Goal: Information Seeking & Learning: Get advice/opinions

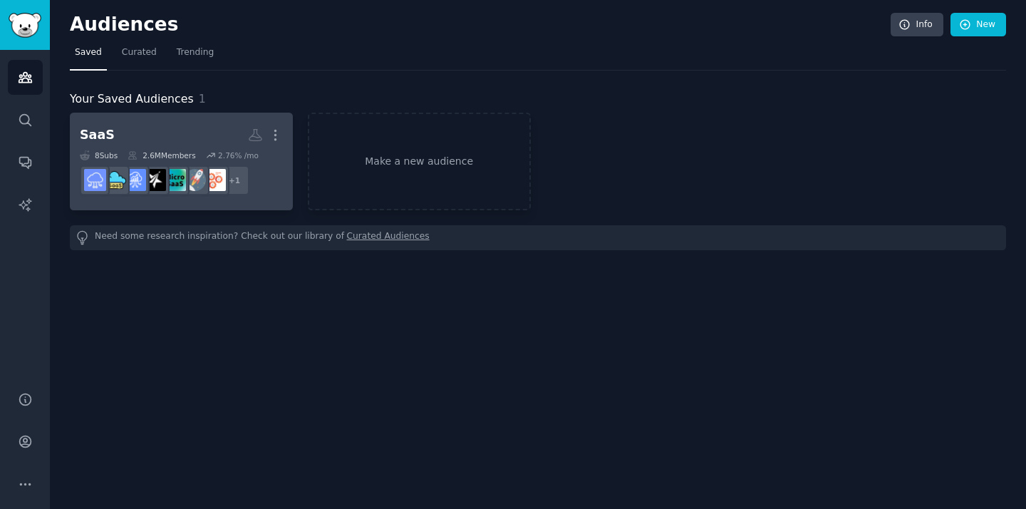
click at [212, 125] on h2 "SaaS More" at bounding box center [181, 135] width 203 height 25
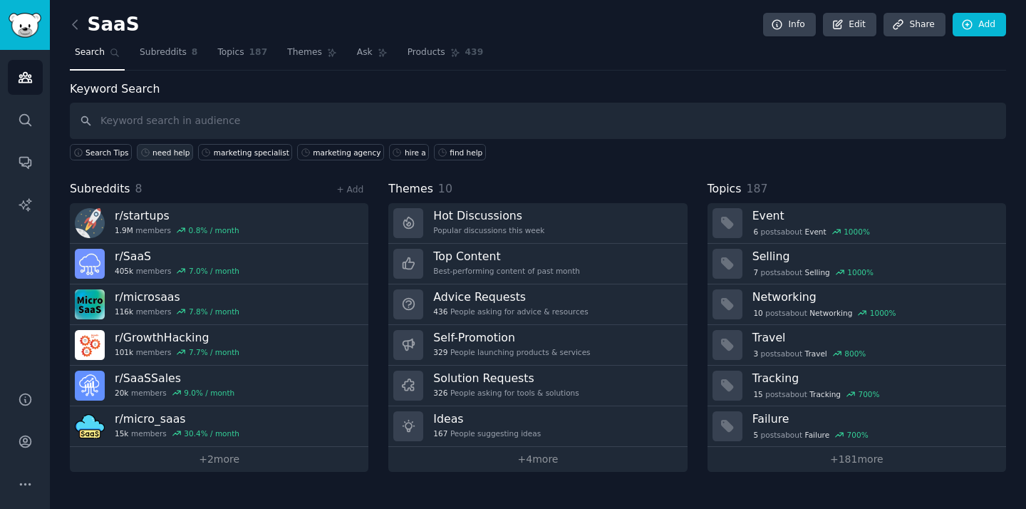
click at [160, 156] on div "need help" at bounding box center [170, 152] width 37 height 10
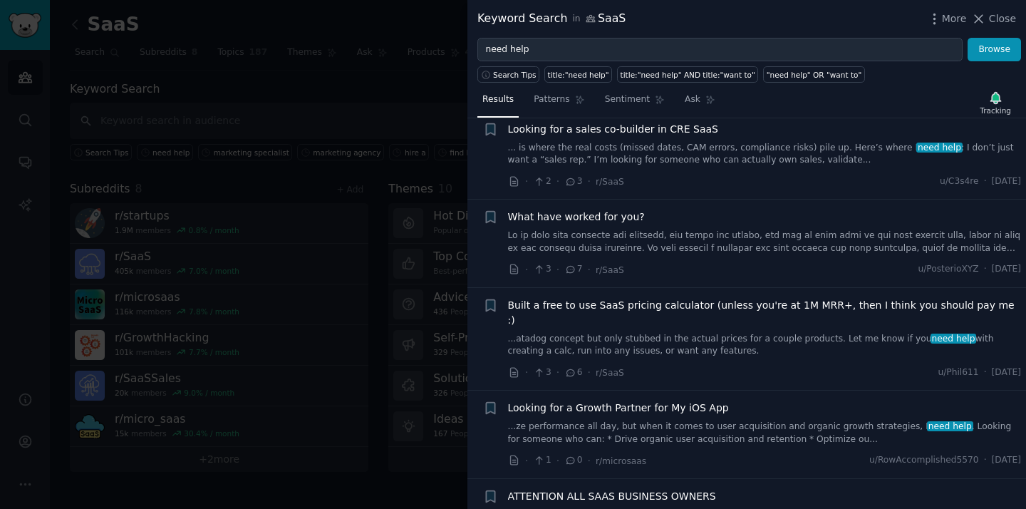
scroll to position [803, 0]
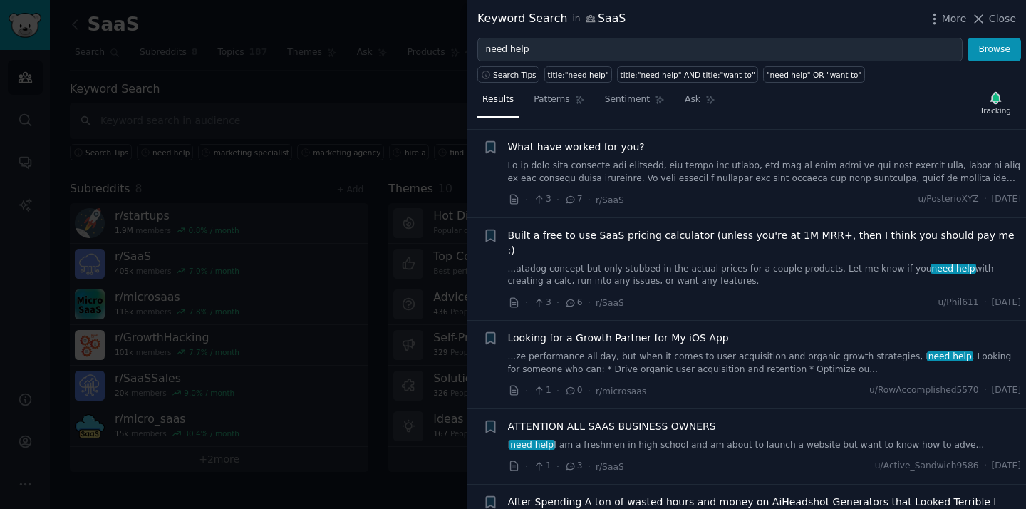
click at [632, 331] on span "Looking for a Growth Partner for My iOS App" at bounding box center [618, 338] width 221 height 15
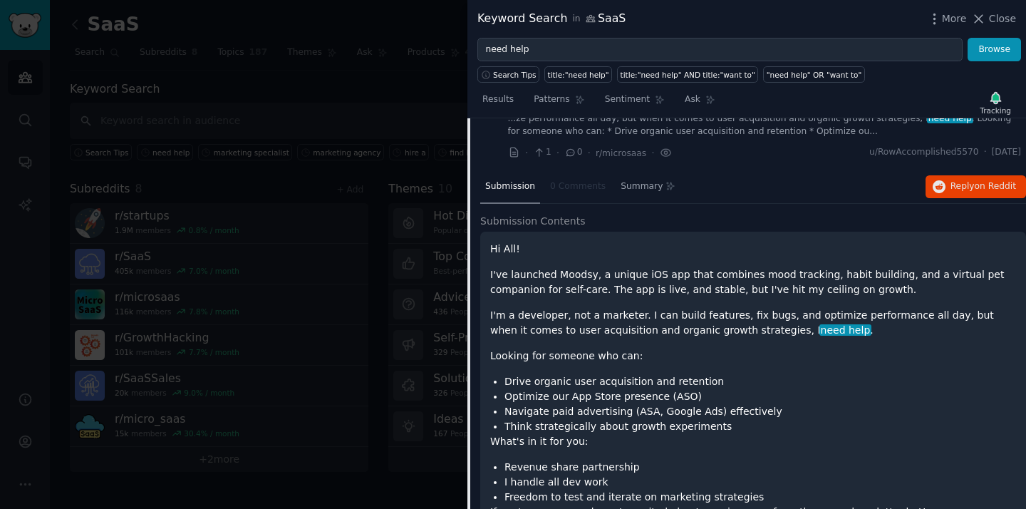
scroll to position [1102, 0]
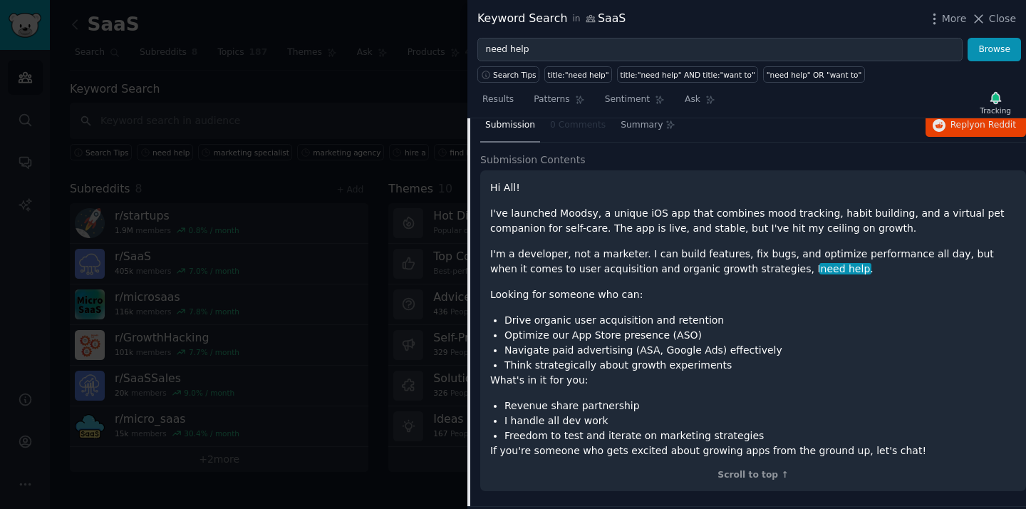
click at [447, 100] on div at bounding box center [513, 254] width 1026 height 509
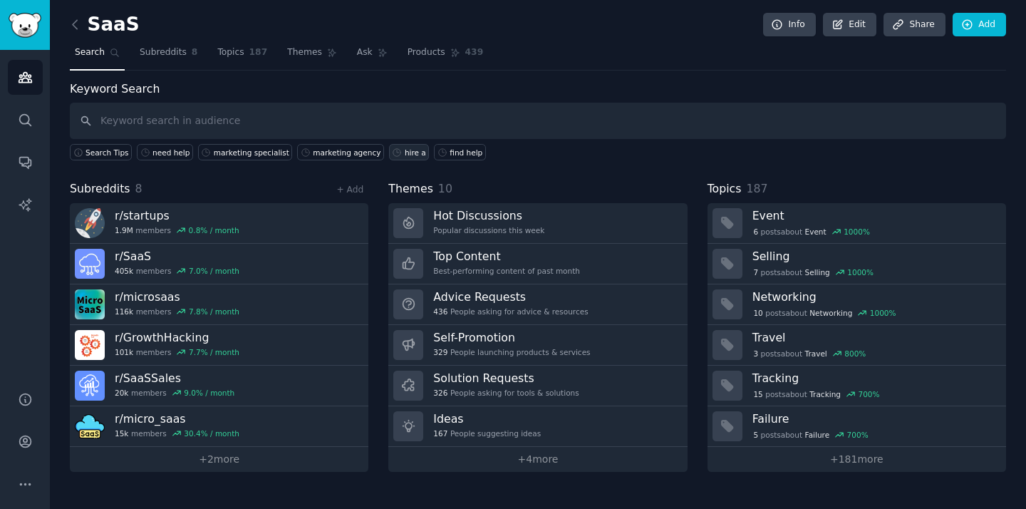
click at [405, 155] on div "hire a" at bounding box center [415, 152] width 21 height 10
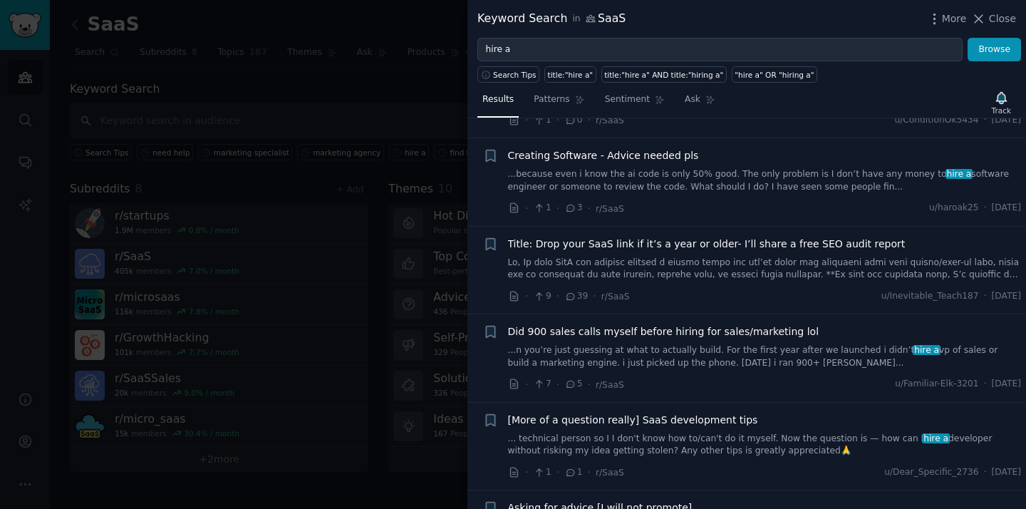
scroll to position [386, 0]
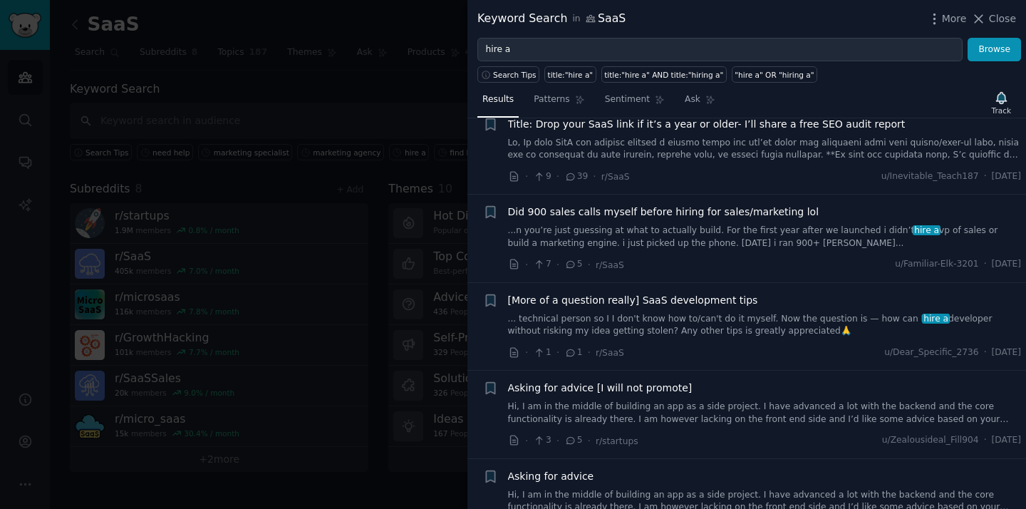
click at [430, 88] on div at bounding box center [513, 254] width 1026 height 509
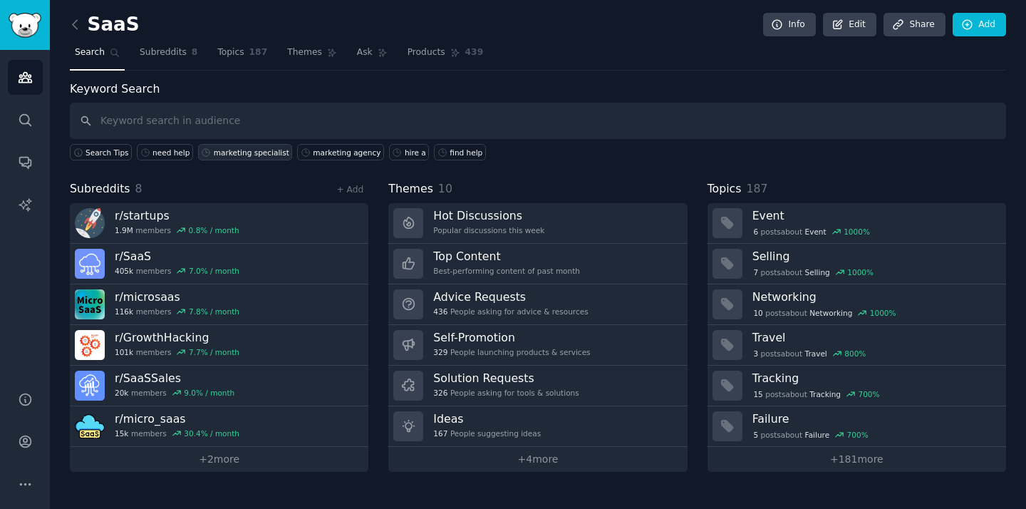
click at [246, 154] on div "marketing specialist" at bounding box center [252, 152] width 76 height 10
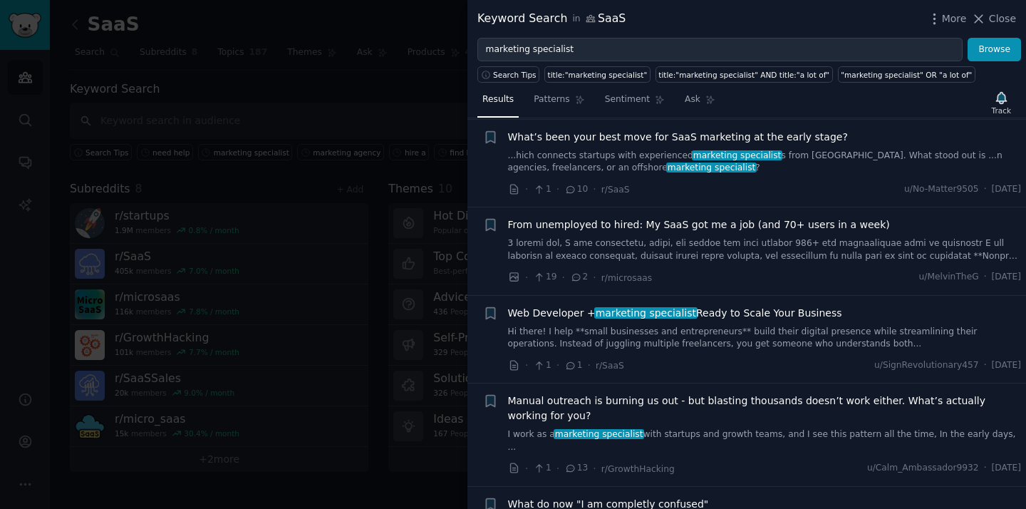
scroll to position [207, 0]
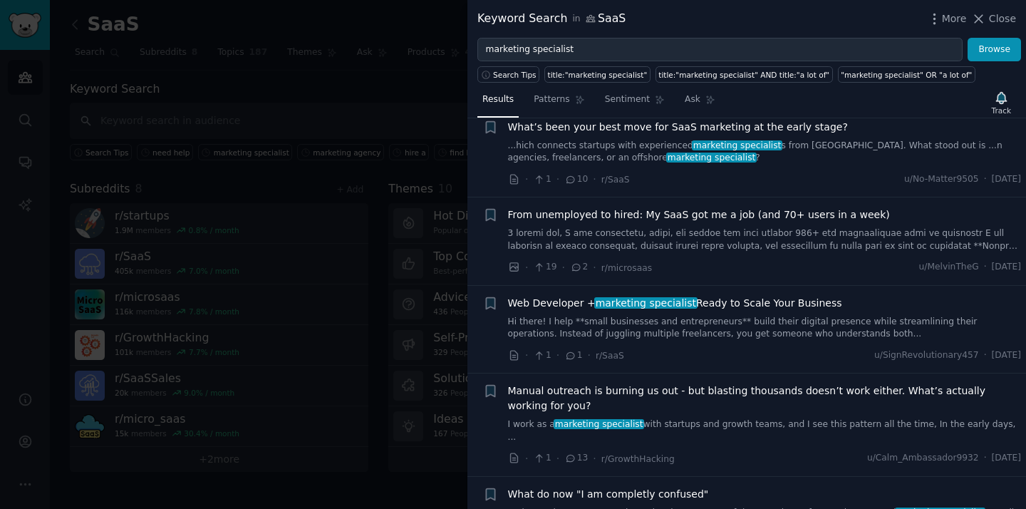
click at [419, 92] on div at bounding box center [513, 254] width 1026 height 509
